Goal: Find specific page/section: Find specific page/section

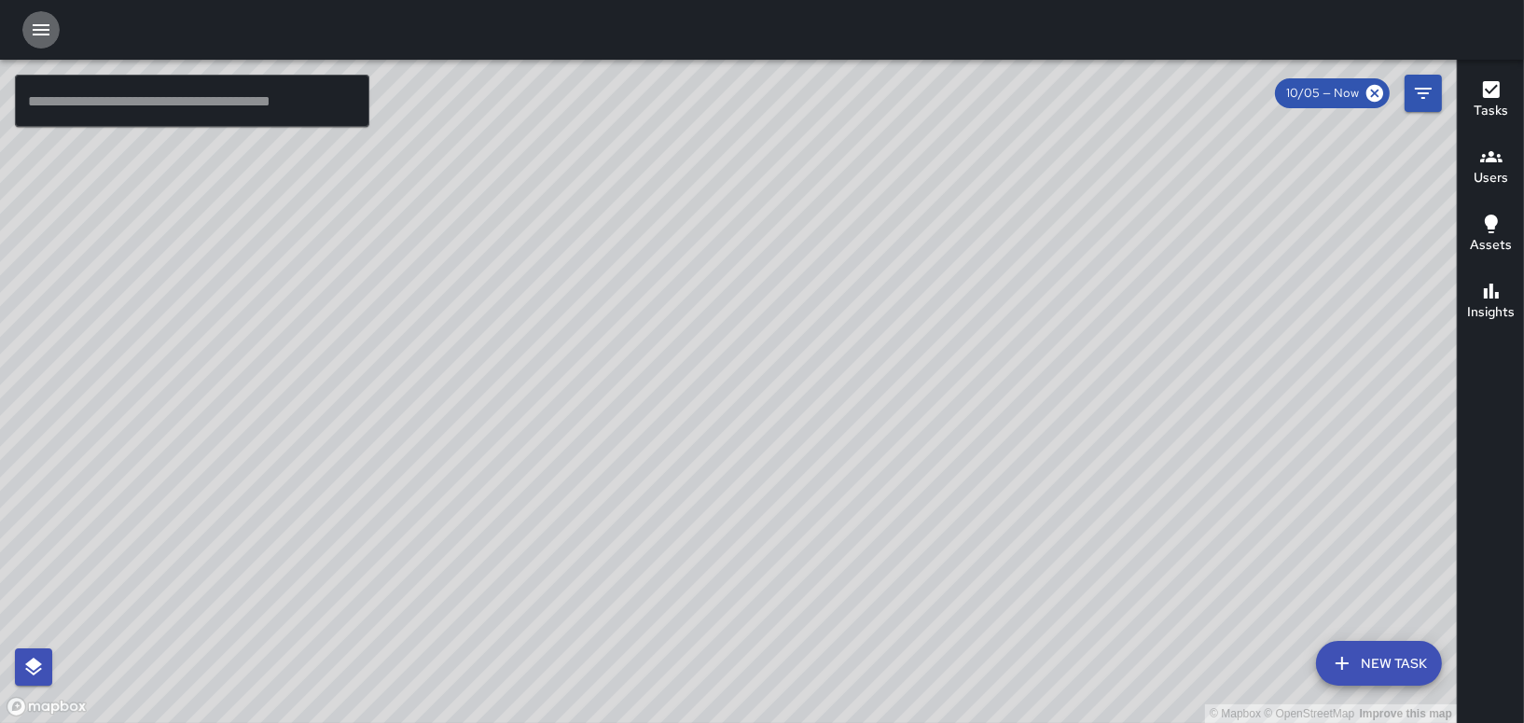
click at [45, 29] on icon "button" at bounding box center [41, 29] width 17 height 11
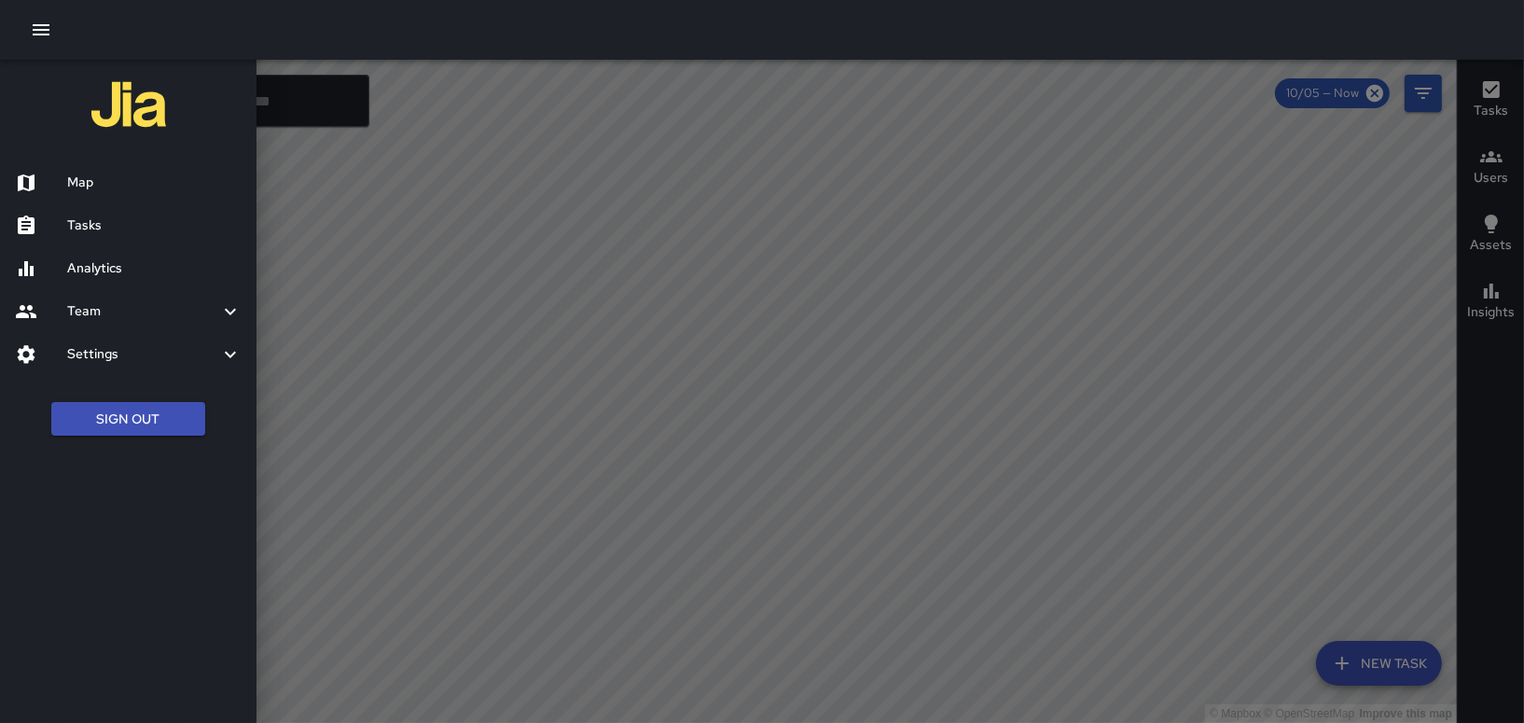
click at [109, 228] on h6 "Tasks" at bounding box center [154, 226] width 174 height 21
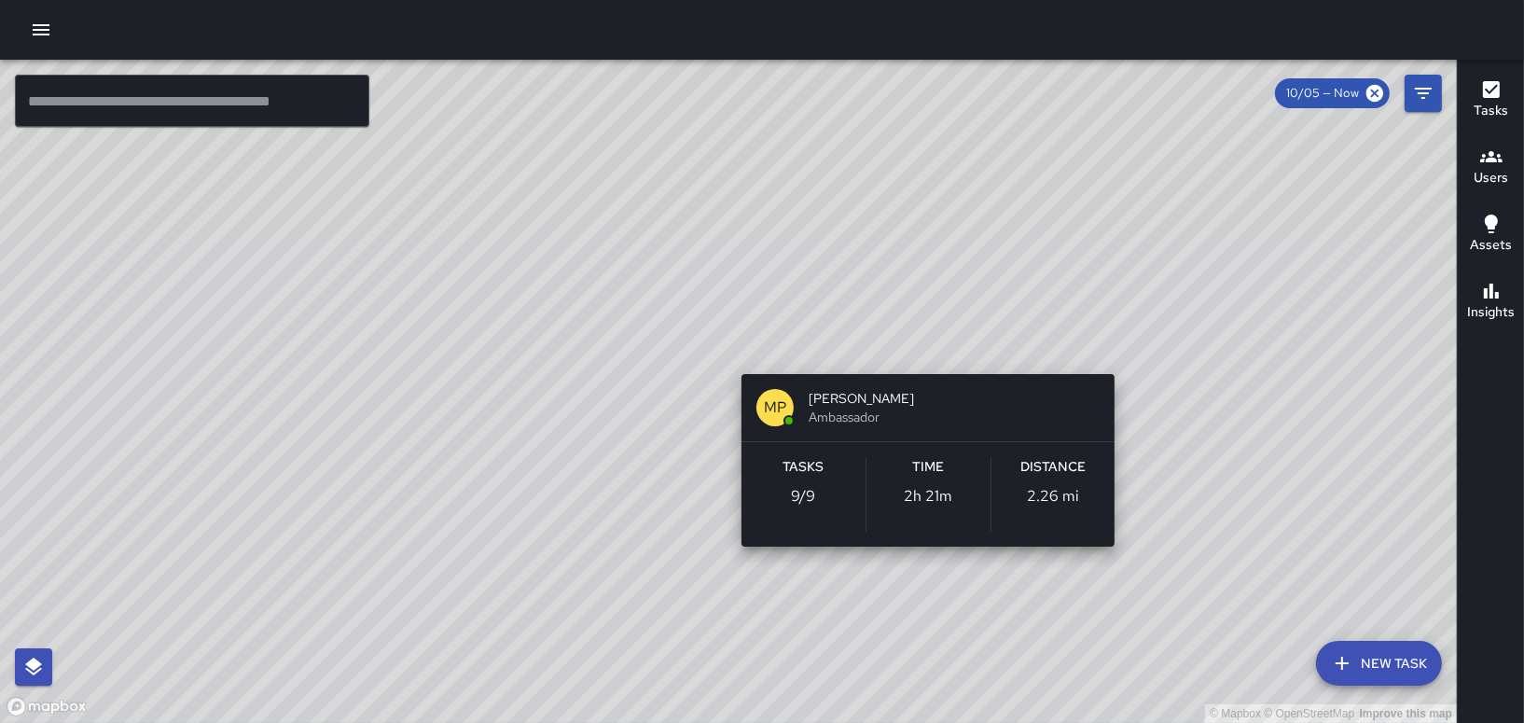
click at [912, 347] on div "© Mapbox © OpenStreetMap Improve this map MP Melvin Portillo Ambassador Tasks 9…" at bounding box center [728, 391] width 1457 height 663
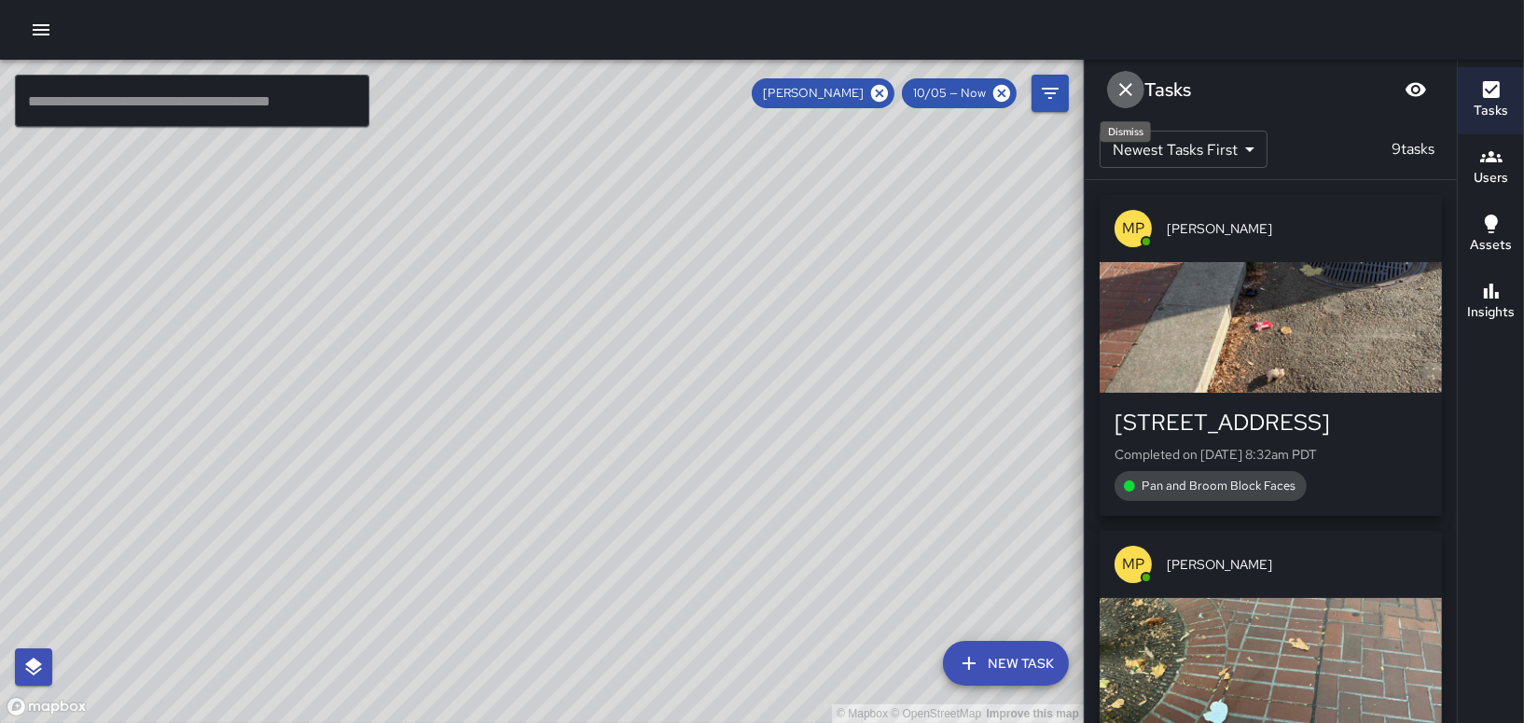
click at [1132, 89] on icon "Dismiss" at bounding box center [1126, 89] width 22 height 22
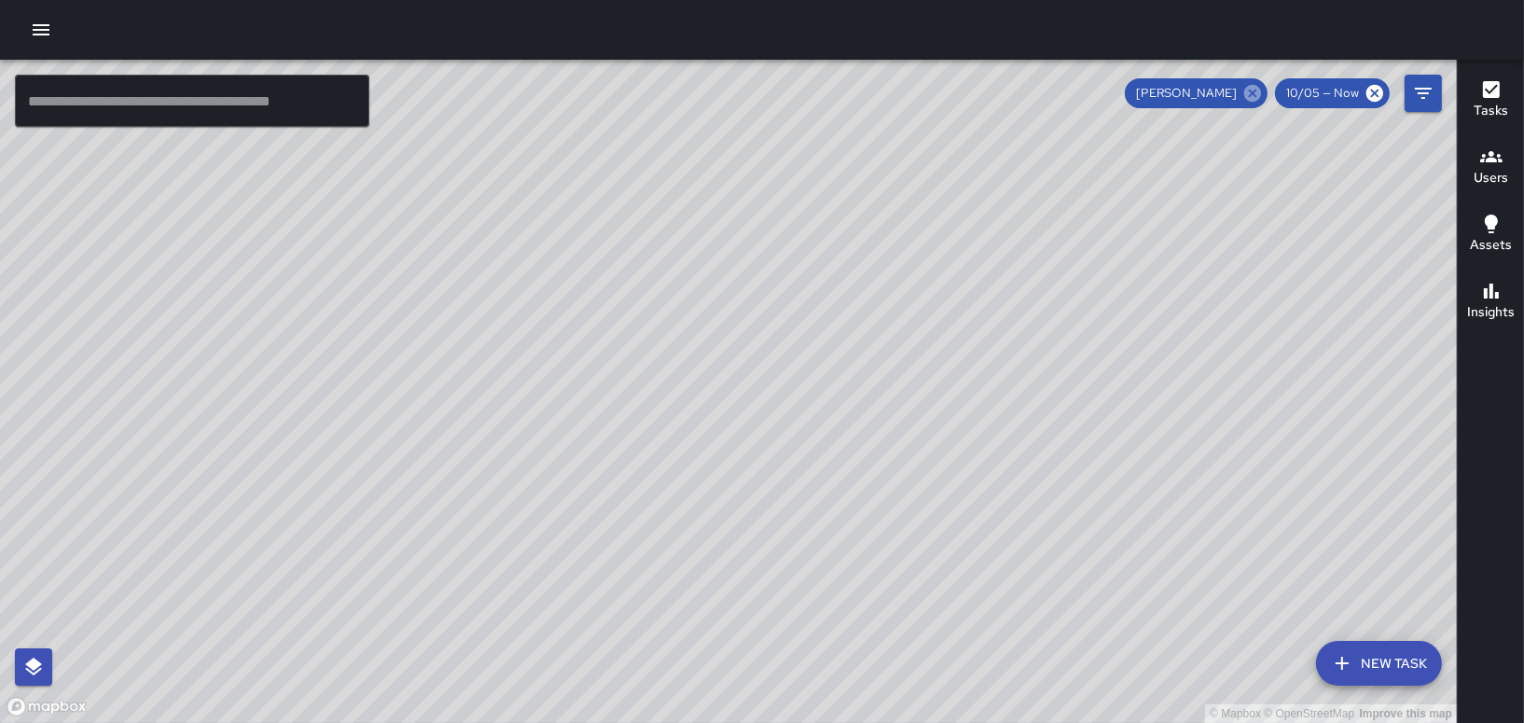
click at [1251, 88] on icon at bounding box center [1253, 93] width 17 height 17
drag, startPoint x: 663, startPoint y: 411, endPoint x: 883, endPoint y: 317, distance: 238.3
